Goal: Task Accomplishment & Management: Manage account settings

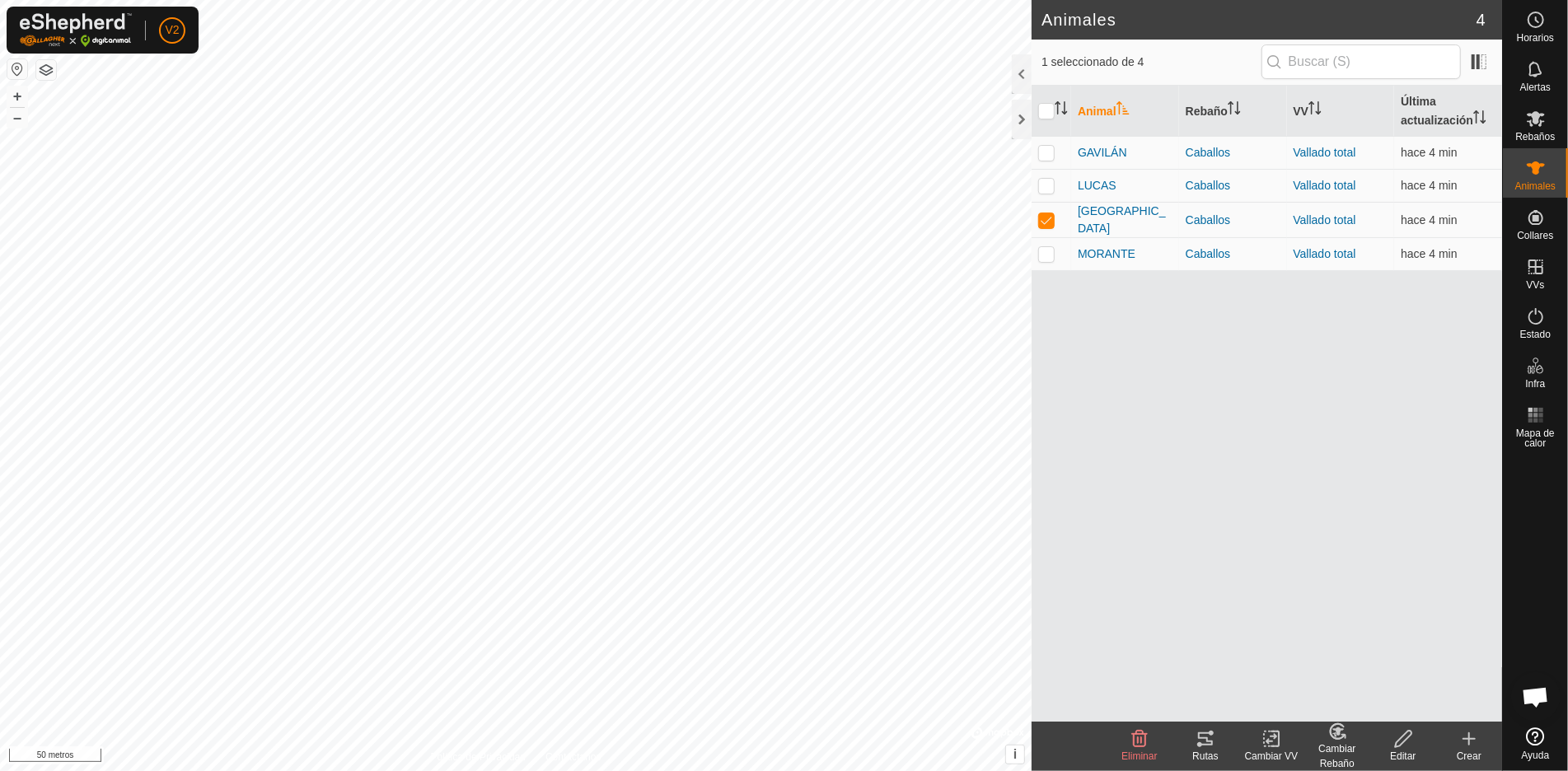
click at [1200, 748] on icon at bounding box center [1205, 738] width 20 height 20
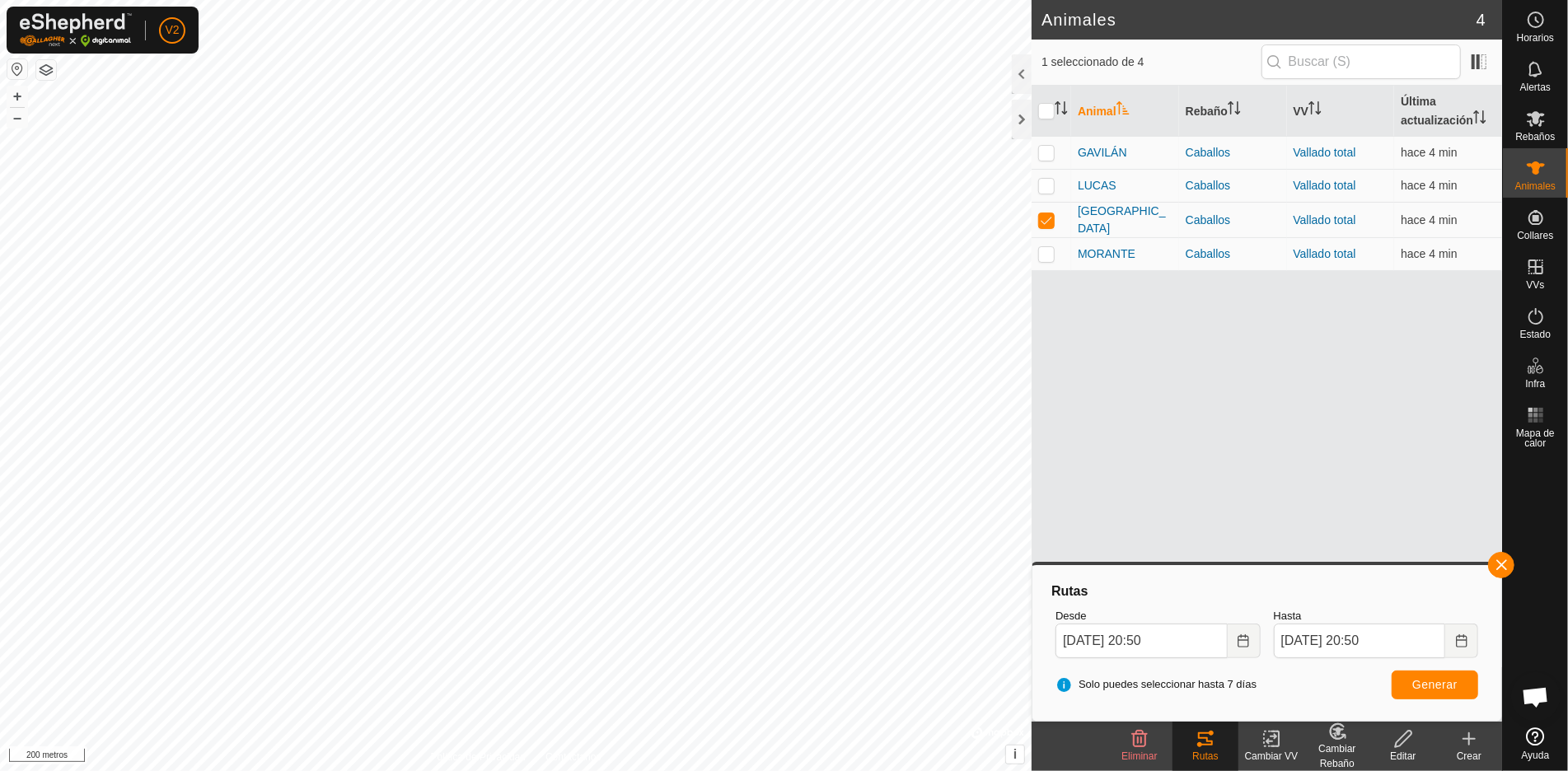
click at [645, 0] on html "V2 Horarios Alertas Rebaños Animales Collares VVs Estado Infra Mapa de calor Ay…" at bounding box center [784, 385] width 1568 height 771
click at [1044, 183] on p-checkbox at bounding box center [1046, 184] width 17 height 13
checkbox input "true"
click at [1048, 214] on p-checkbox at bounding box center [1046, 217] width 17 height 13
checkbox input "false"
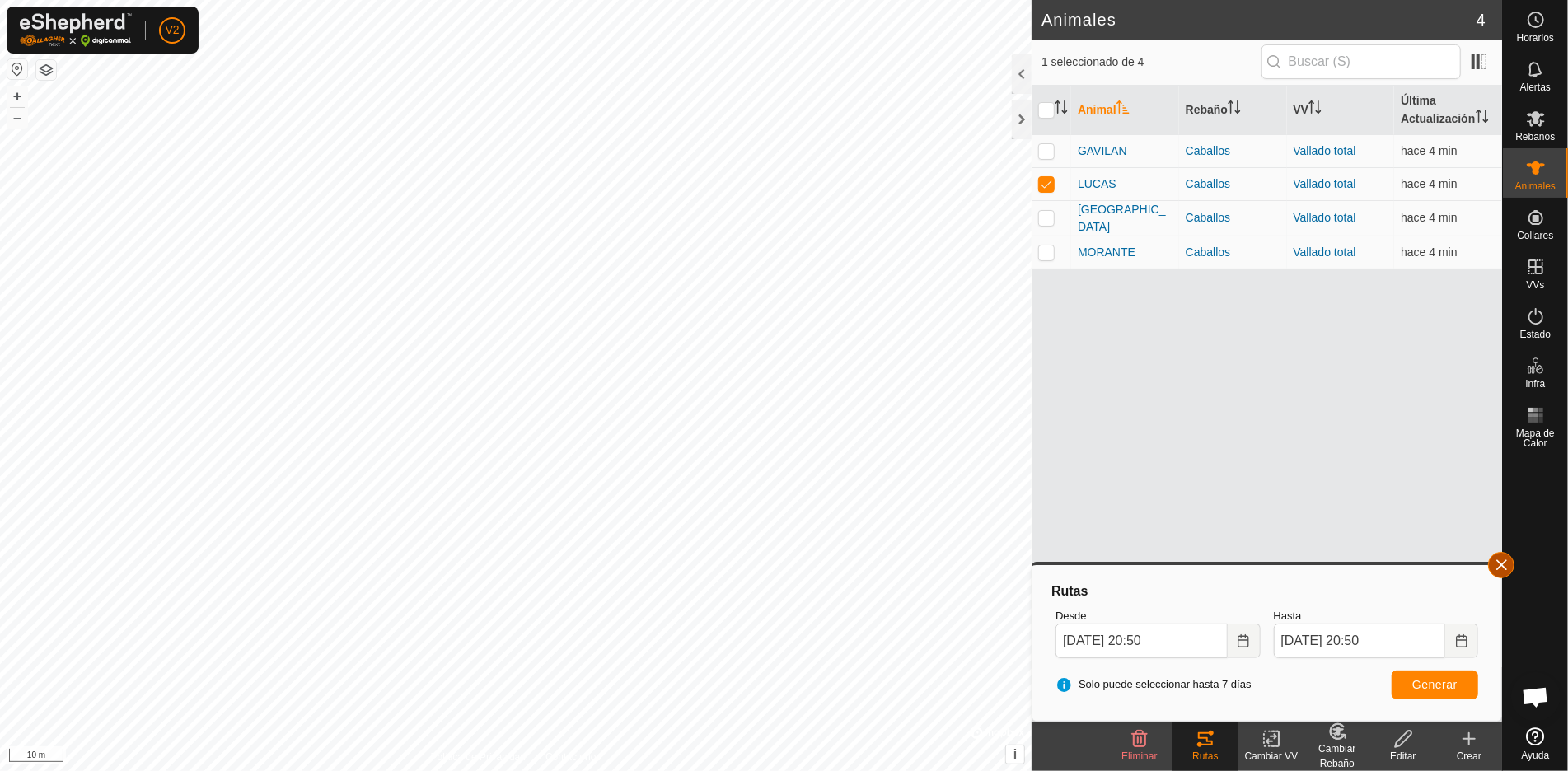
click at [1504, 561] on button "button" at bounding box center [1500, 565] width 26 height 26
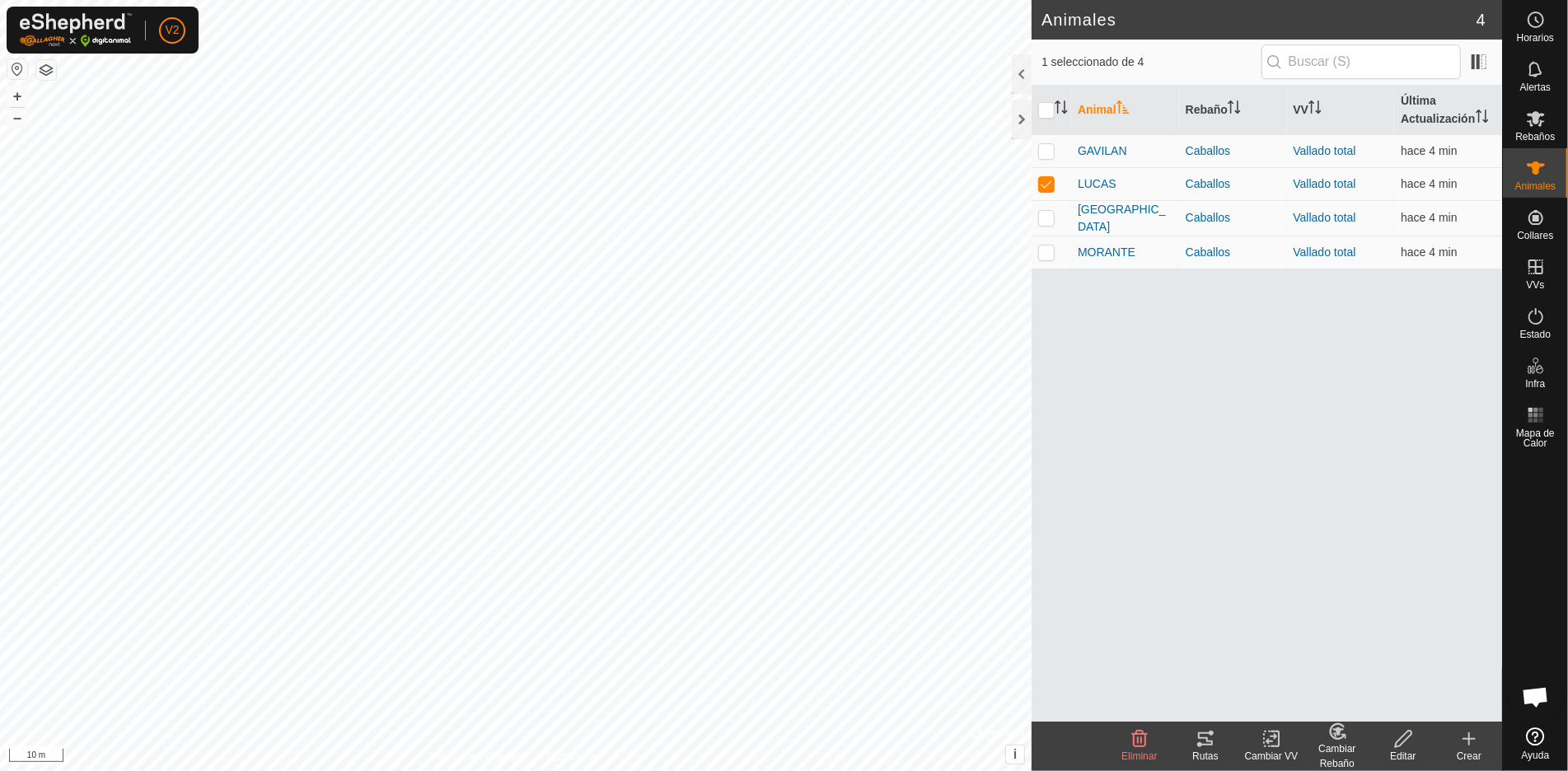
click at [1198, 744] on icon at bounding box center [1205, 738] width 15 height 13
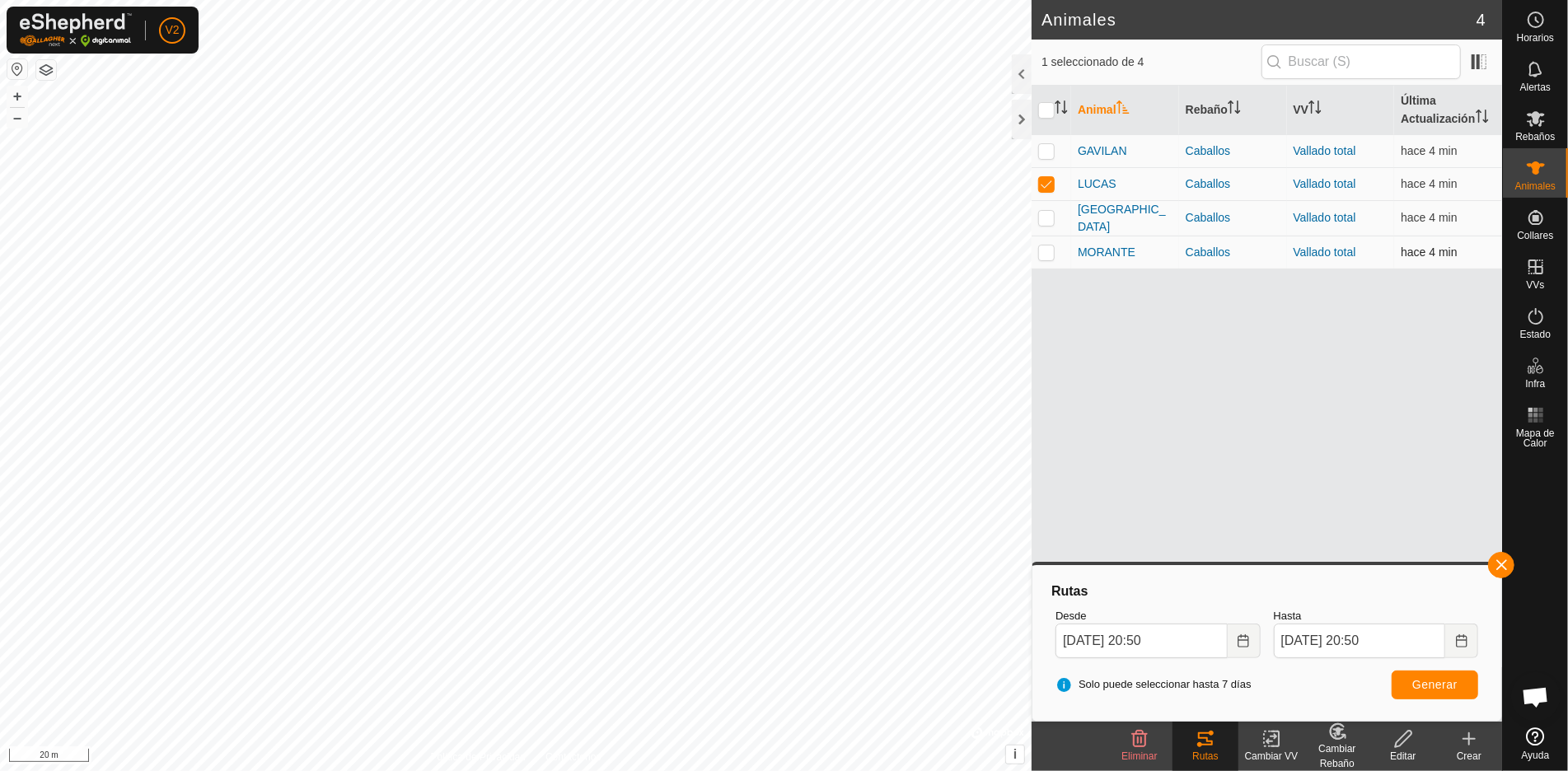
click at [1047, 245] on p-checkbox at bounding box center [1046, 252] width 17 height 13
checkbox input "true"
click at [1049, 177] on p-checkbox at bounding box center [1046, 184] width 17 height 13
checkbox input "false"
click at [1494, 557] on button "button" at bounding box center [1500, 565] width 26 height 26
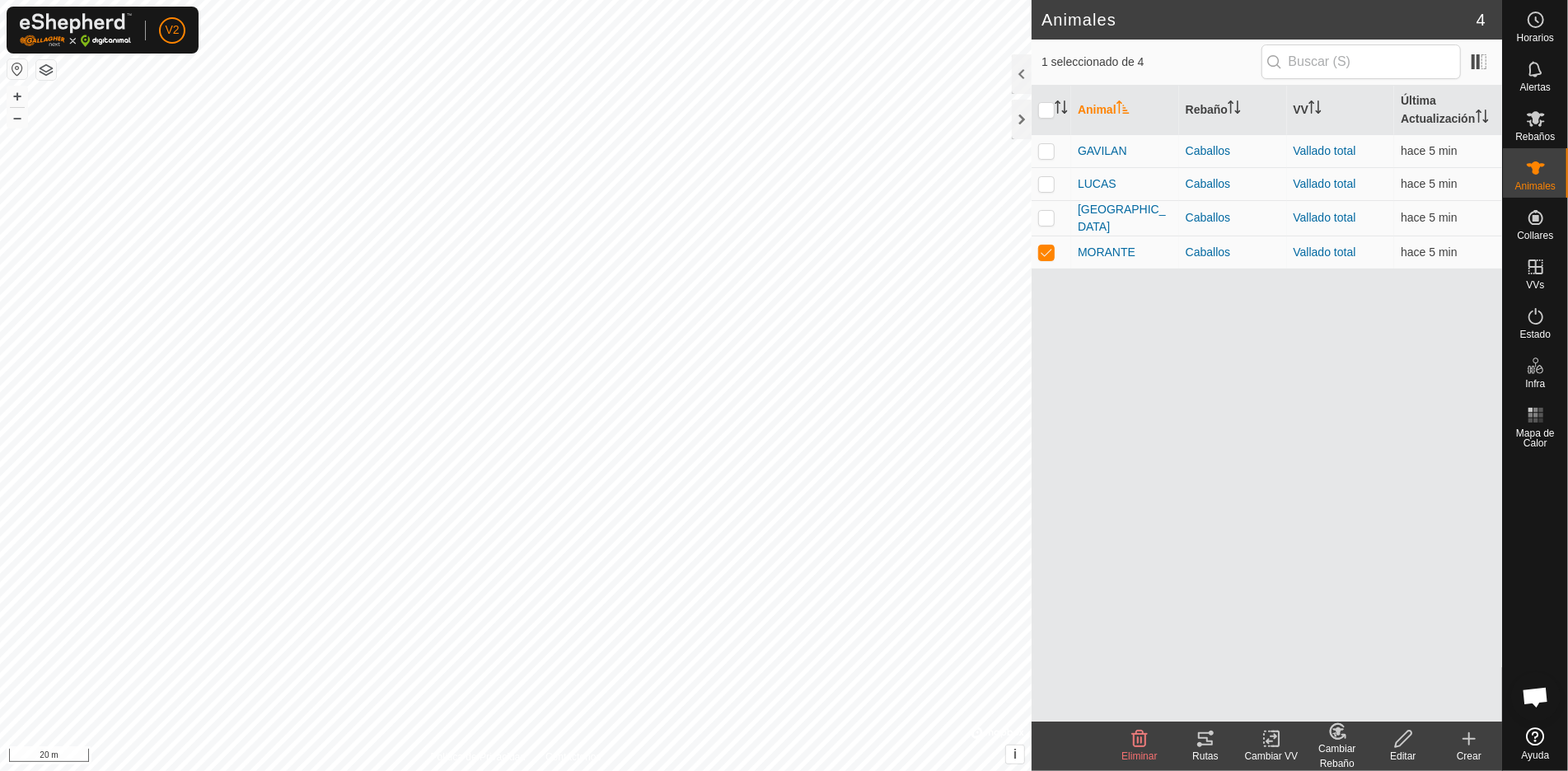
click at [1212, 736] on icon at bounding box center [1205, 738] width 20 height 20
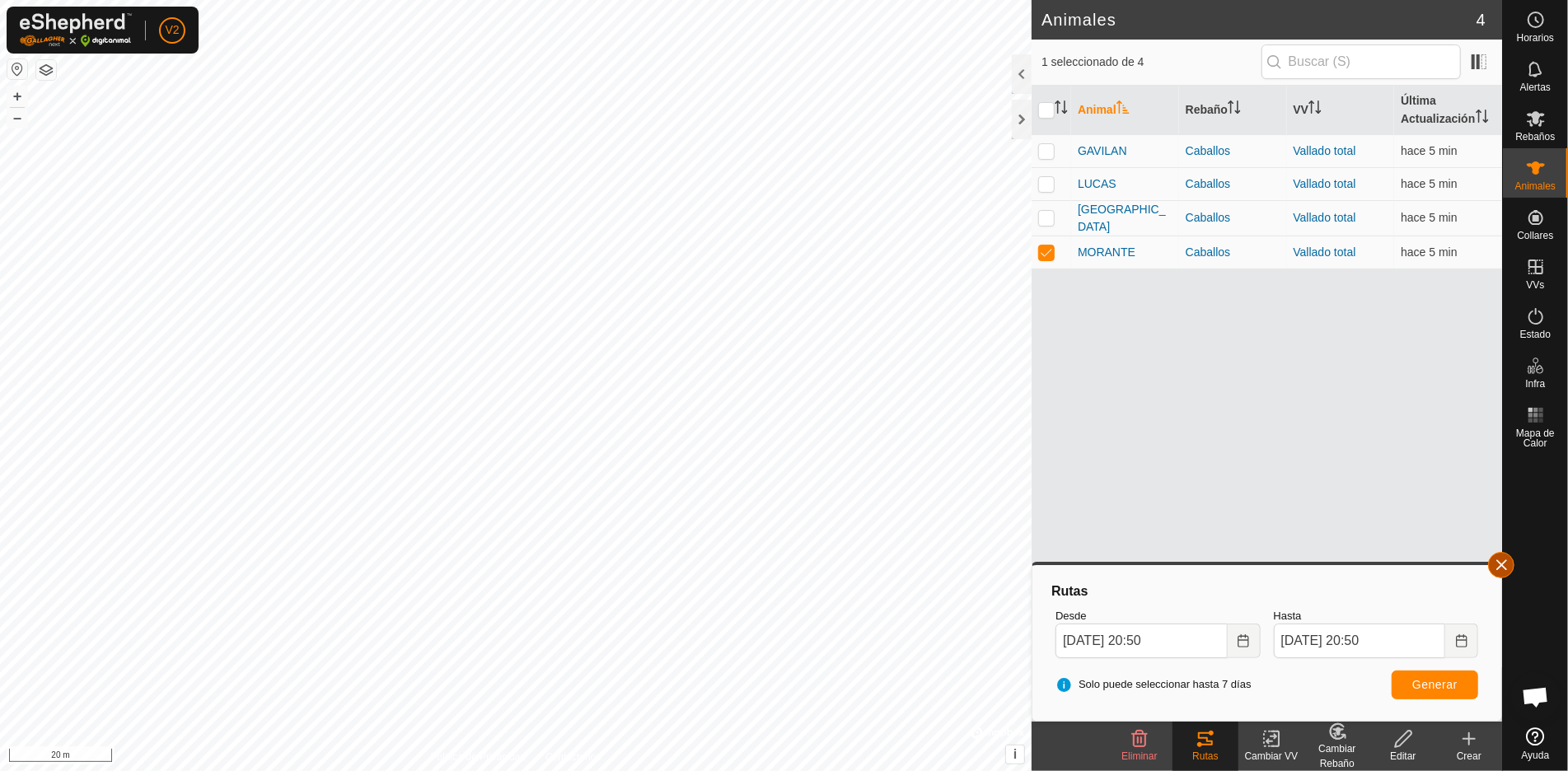
click at [1496, 560] on button "button" at bounding box center [1500, 565] width 26 height 26
